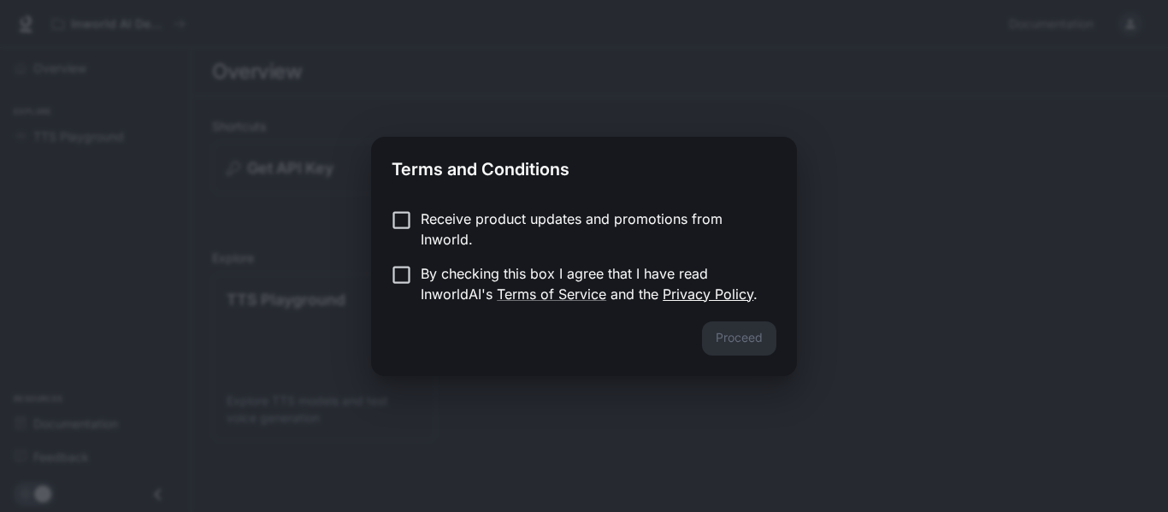
click at [683, 289] on link "Privacy Policy" at bounding box center [708, 294] width 91 height 17
click at [755, 337] on button "Proceed" at bounding box center [739, 339] width 74 height 34
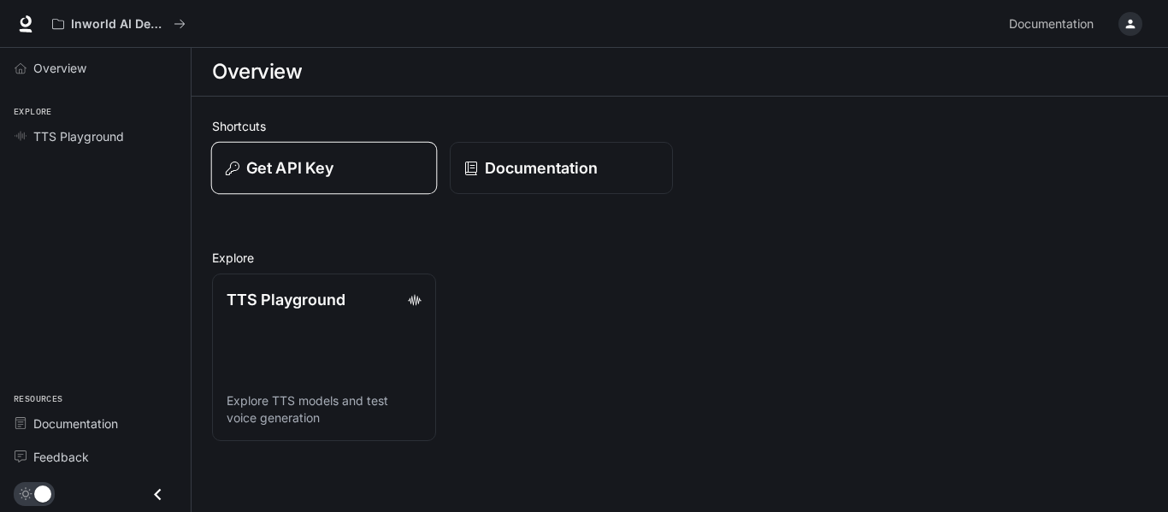
click at [383, 185] on button "Get API Key" at bounding box center [324, 168] width 226 height 53
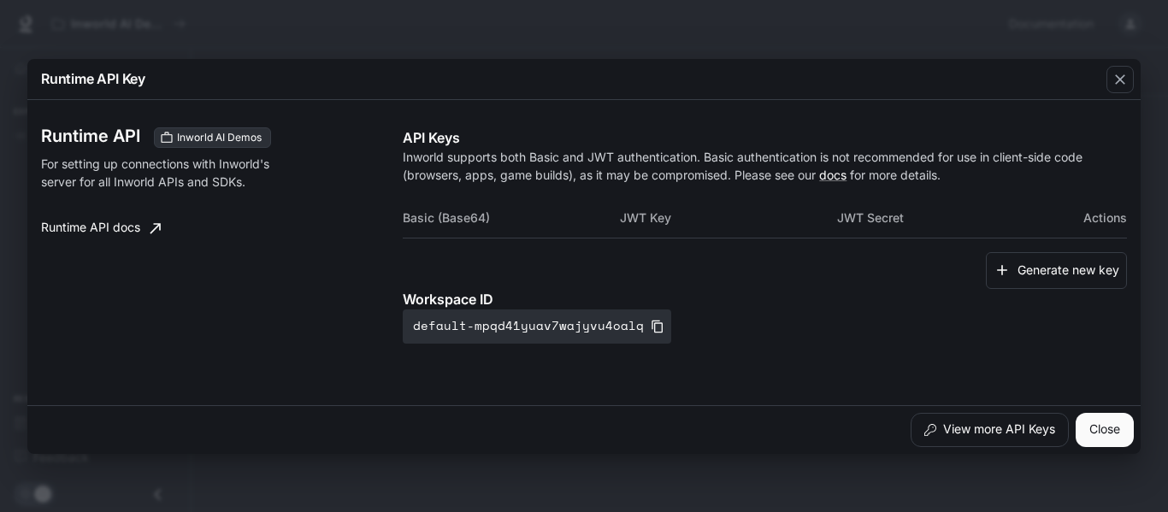
click at [540, 223] on th "Basic (Base64)" at bounding box center [511, 218] width 217 height 41
click at [523, 222] on th "Basic (Base64)" at bounding box center [511, 218] width 217 height 41
click at [754, 236] on th "JWT Key" at bounding box center [728, 218] width 217 height 41
click at [760, 231] on th "JWT Key" at bounding box center [728, 218] width 217 height 41
click at [766, 230] on th "JWT Key" at bounding box center [728, 218] width 217 height 41
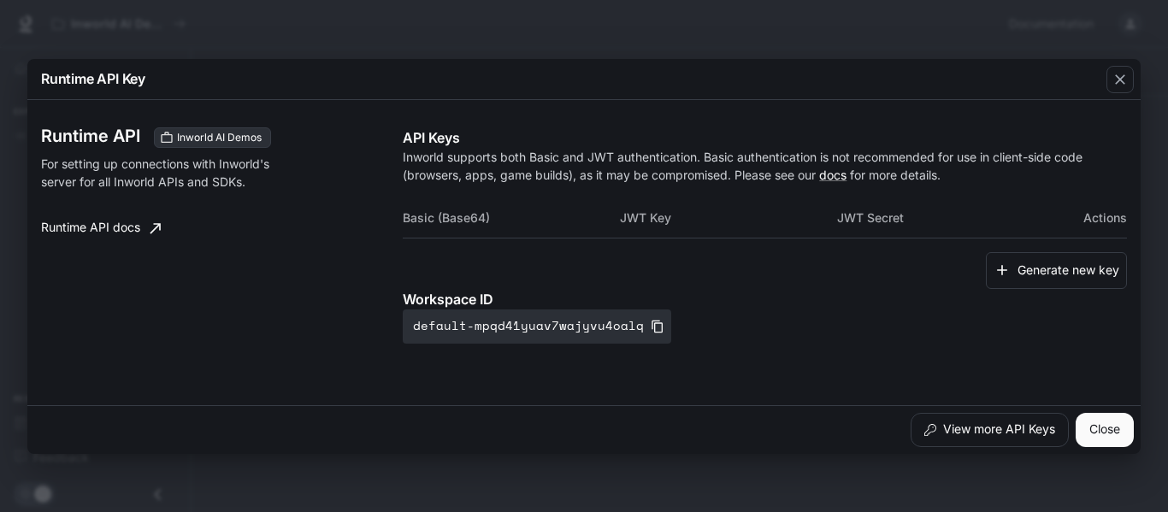
click at [891, 237] on th "JWT Secret" at bounding box center [945, 218] width 217 height 41
click at [900, 227] on th "JWT Secret" at bounding box center [945, 218] width 217 height 41
click at [1084, 269] on button "Generate new key" at bounding box center [1056, 270] width 141 height 37
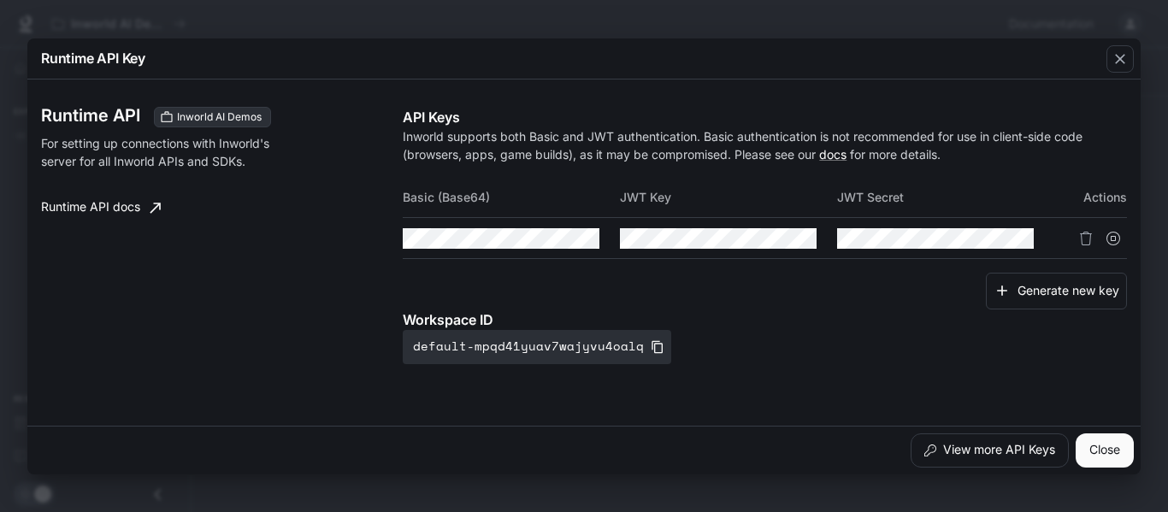
click at [1114, 238] on icon "Suspend API key" at bounding box center [1114, 239] width 14 height 14
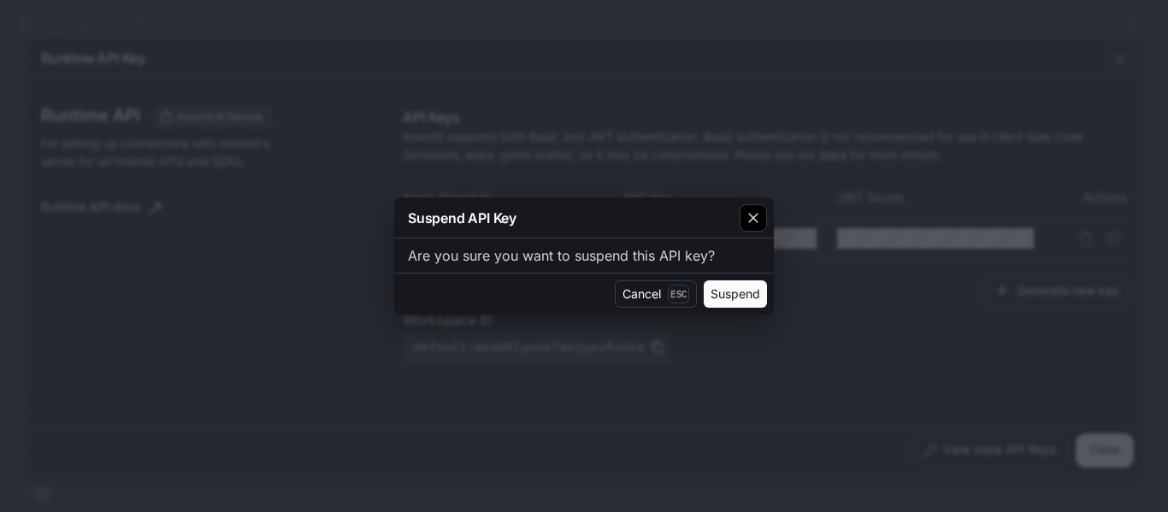
click at [740, 198] on button "button" at bounding box center [753, 218] width 41 height 41
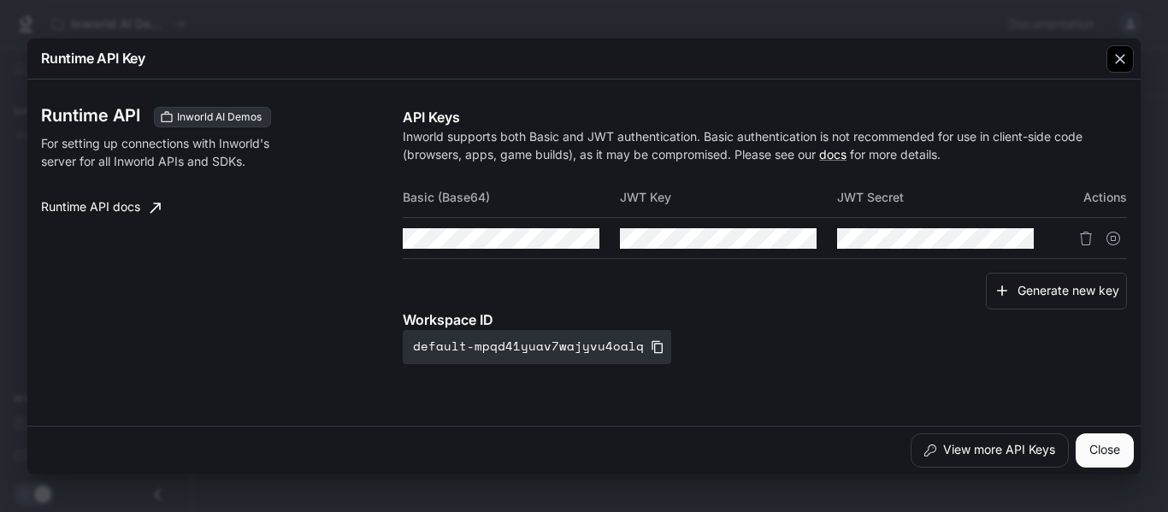
click at [1103, 69] on button "button" at bounding box center [1120, 58] width 41 height 41
